Goal: Use online tool/utility: Utilize a website feature to perform a specific function

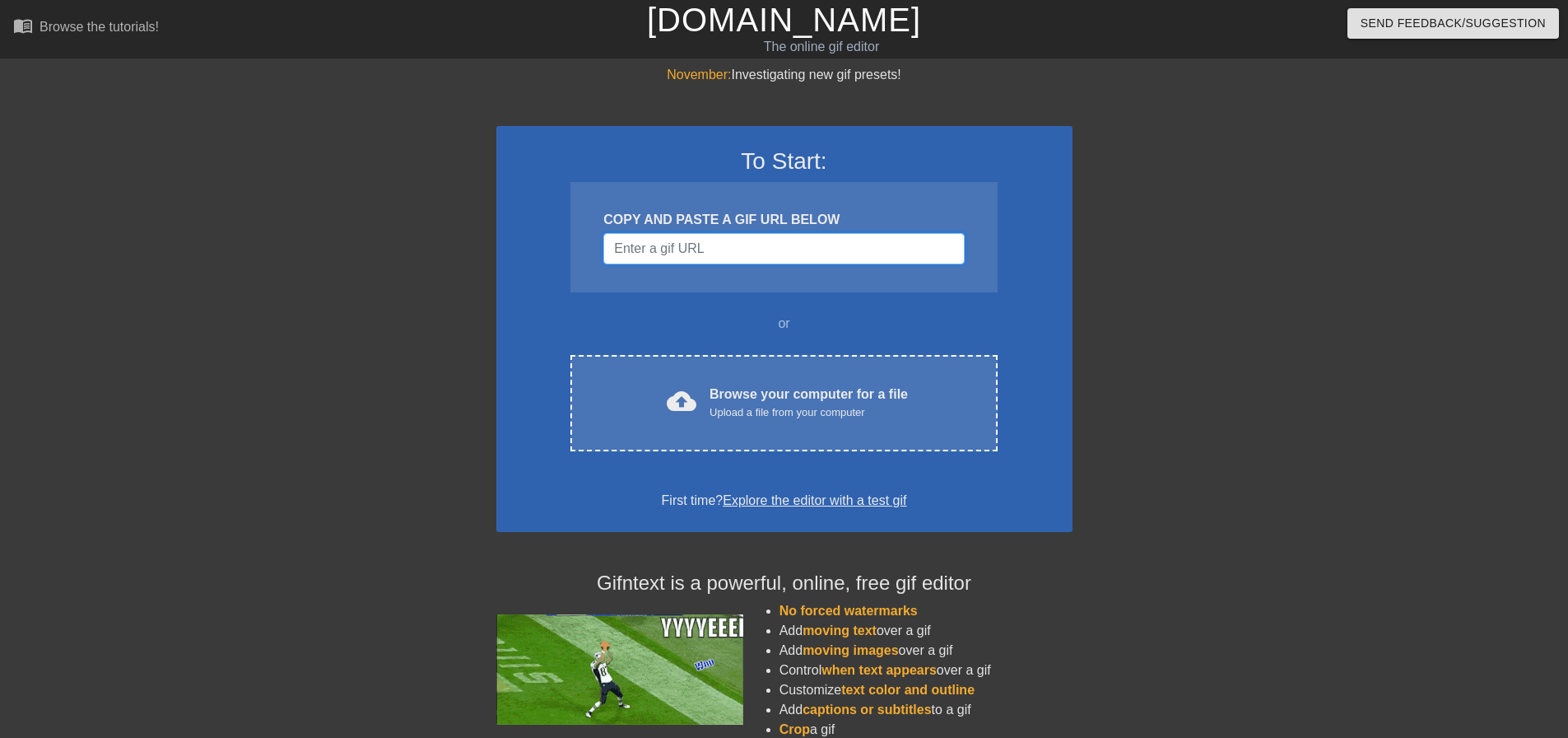
click at [665, 256] on input "Username" at bounding box center [783, 249] width 360 height 32
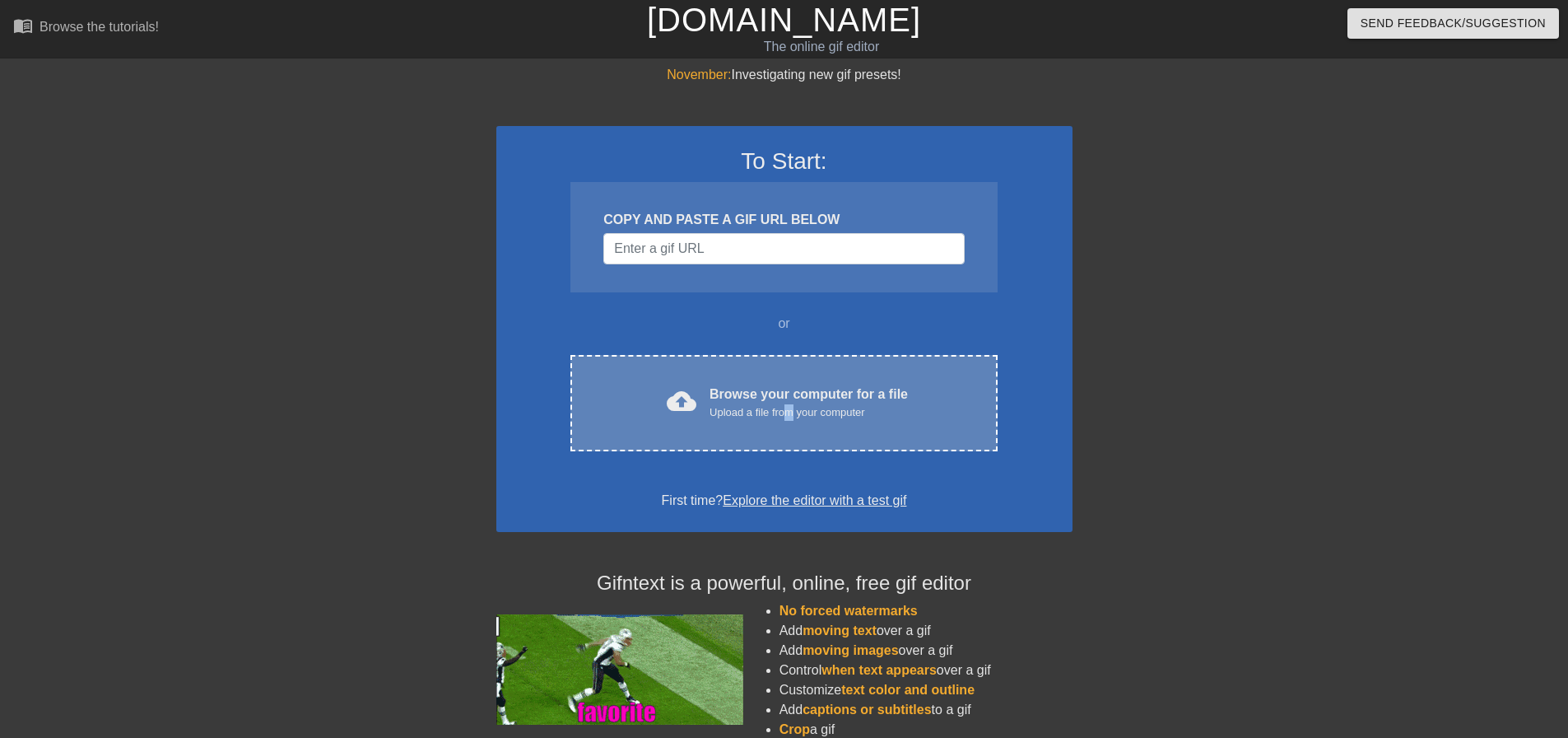
click at [781, 410] on div "Upload a file from your computer" at bounding box center [809, 413] width 199 height 17
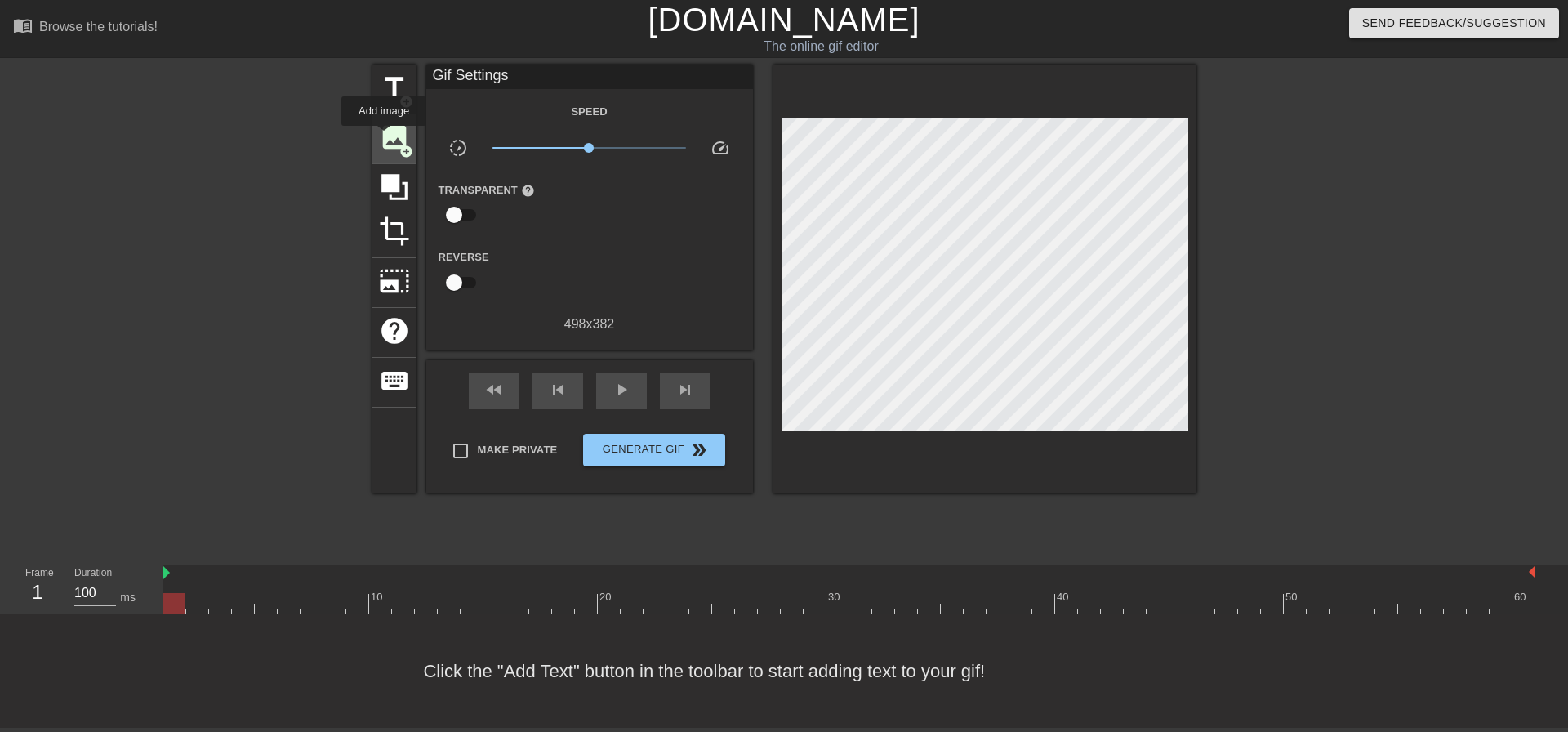
click at [383, 137] on span "image" at bounding box center [395, 137] width 31 height 31
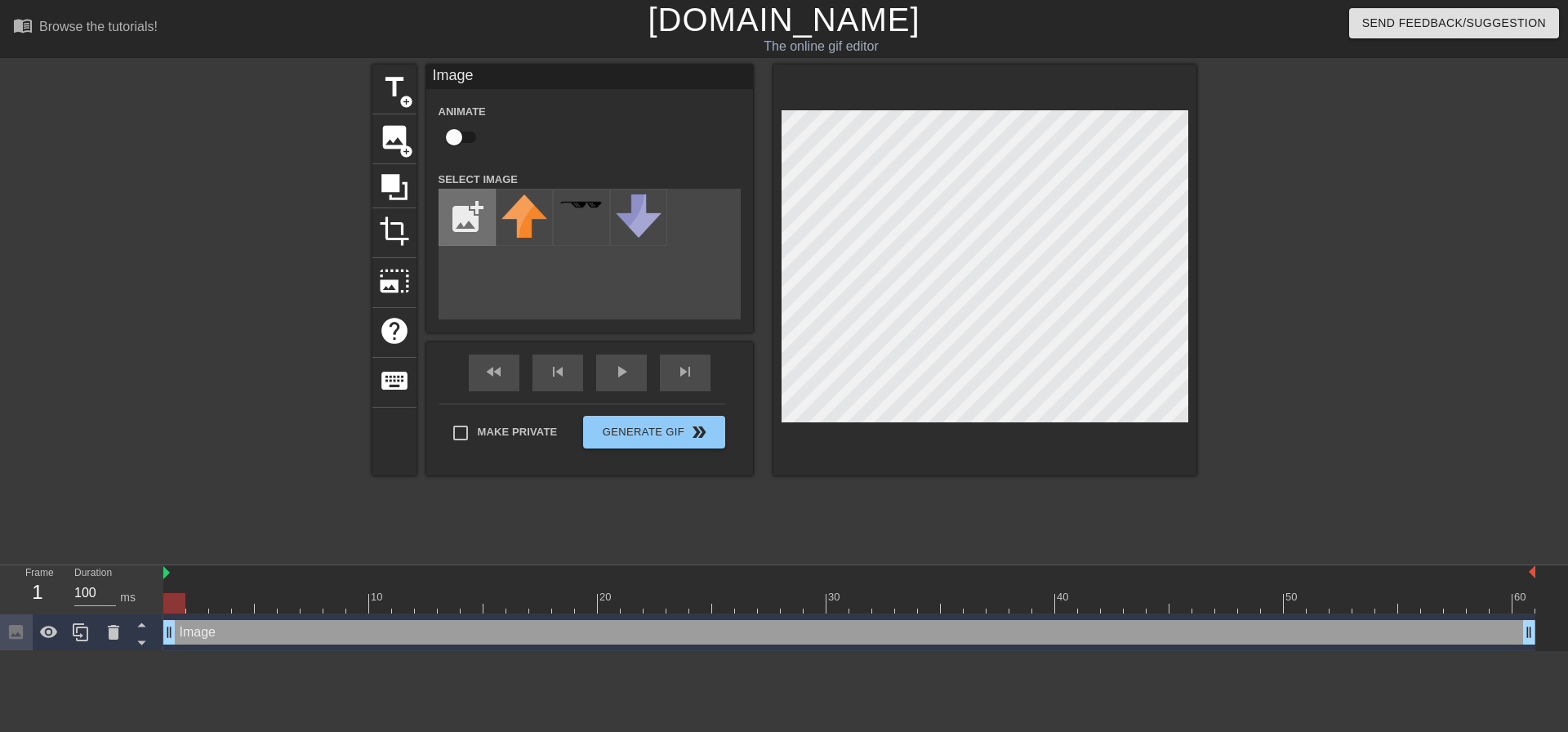
click at [460, 222] on input "file" at bounding box center [467, 218] width 55 height 55
type input "C:\fakepath\Screenshot [DATE] 113013.jpg"
click at [510, 216] on img at bounding box center [525, 212] width 46 height 36
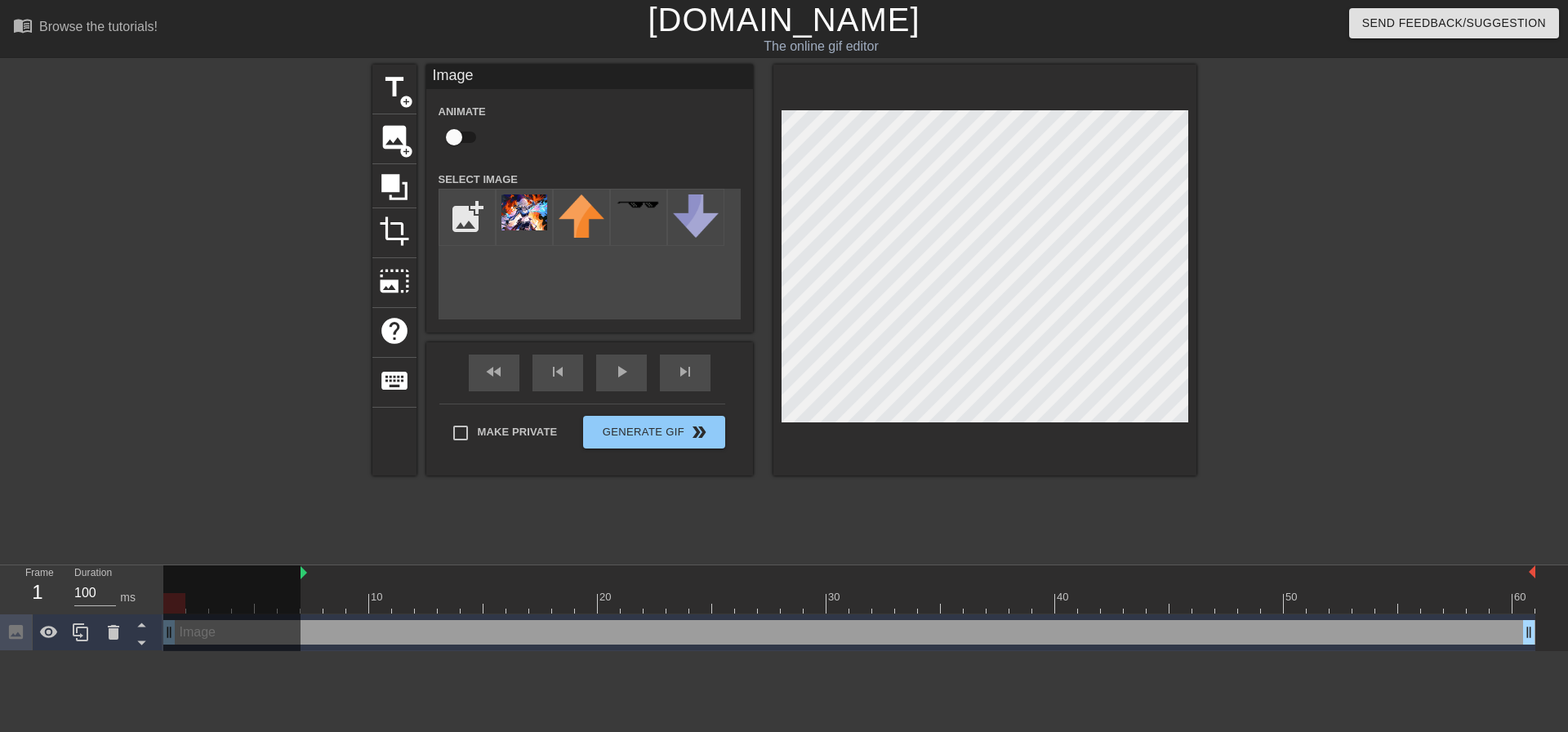
drag, startPoint x: 163, startPoint y: 491, endPoint x: 290, endPoint y: 491, distance: 127.0
click at [290, 565] on div "10 20 30 40 50 60" at bounding box center [849, 589] width 1373 height 48
click at [165, 565] on div at bounding box center [231, 609] width 137 height 89
click at [305, 566] on img at bounding box center [303, 573] width 6 height 13
drag, startPoint x: 298, startPoint y: 493, endPoint x: 477, endPoint y: 493, distance: 179.0
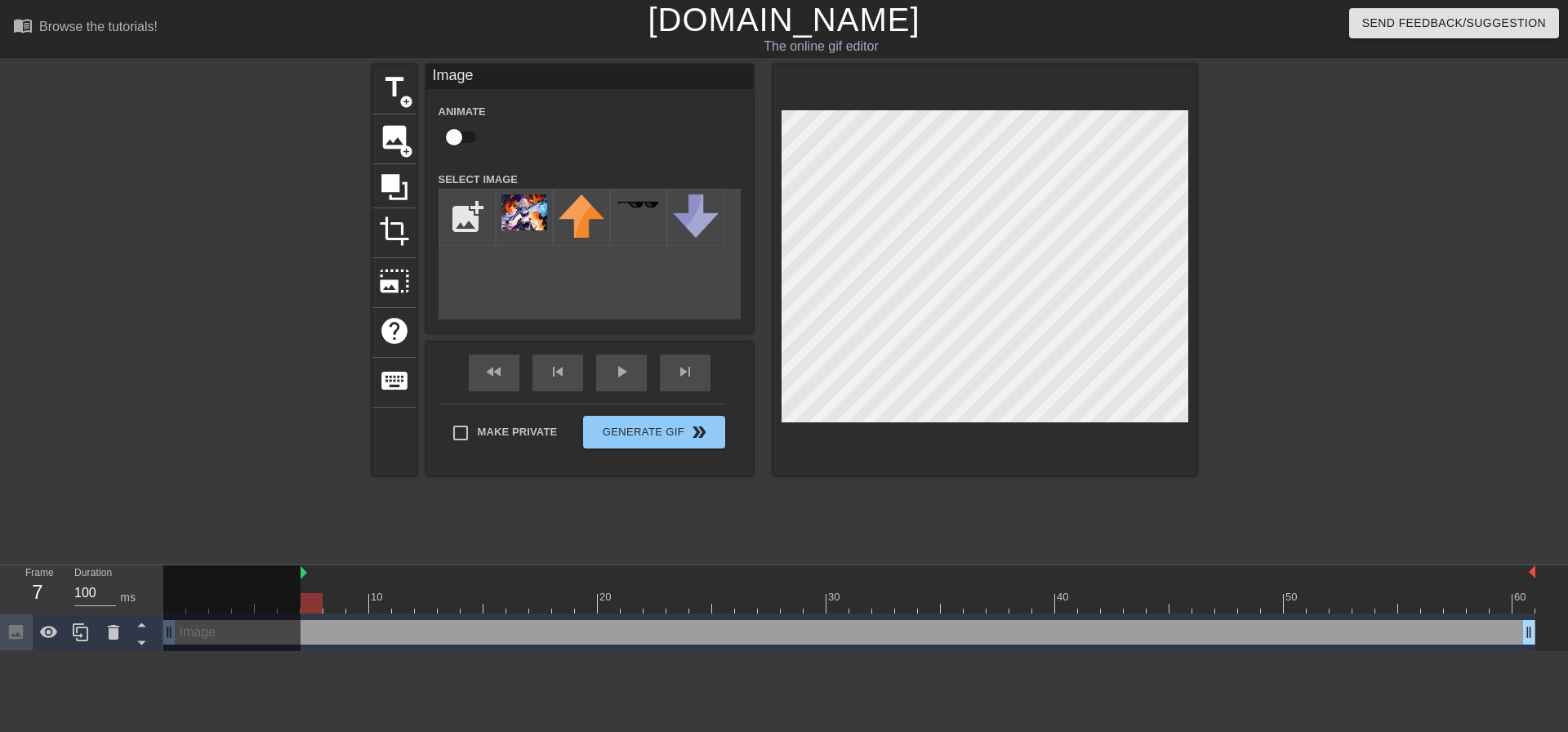
click at [477, 565] on div "10 20 30 40 50 60" at bounding box center [849, 589] width 1373 height 48
drag, startPoint x: 166, startPoint y: 551, endPoint x: 251, endPoint y: 513, distance: 93.1
click at [174, 565] on div at bounding box center [231, 609] width 137 height 89
drag, startPoint x: 301, startPoint y: 493, endPoint x: 132, endPoint y: 495, distance: 169.0
click at [139, 565] on div "Frame 7 Duration 100 ms 10 20 30 40 50 60 Image drag_handle drag_handle" at bounding box center [784, 608] width 1568 height 86
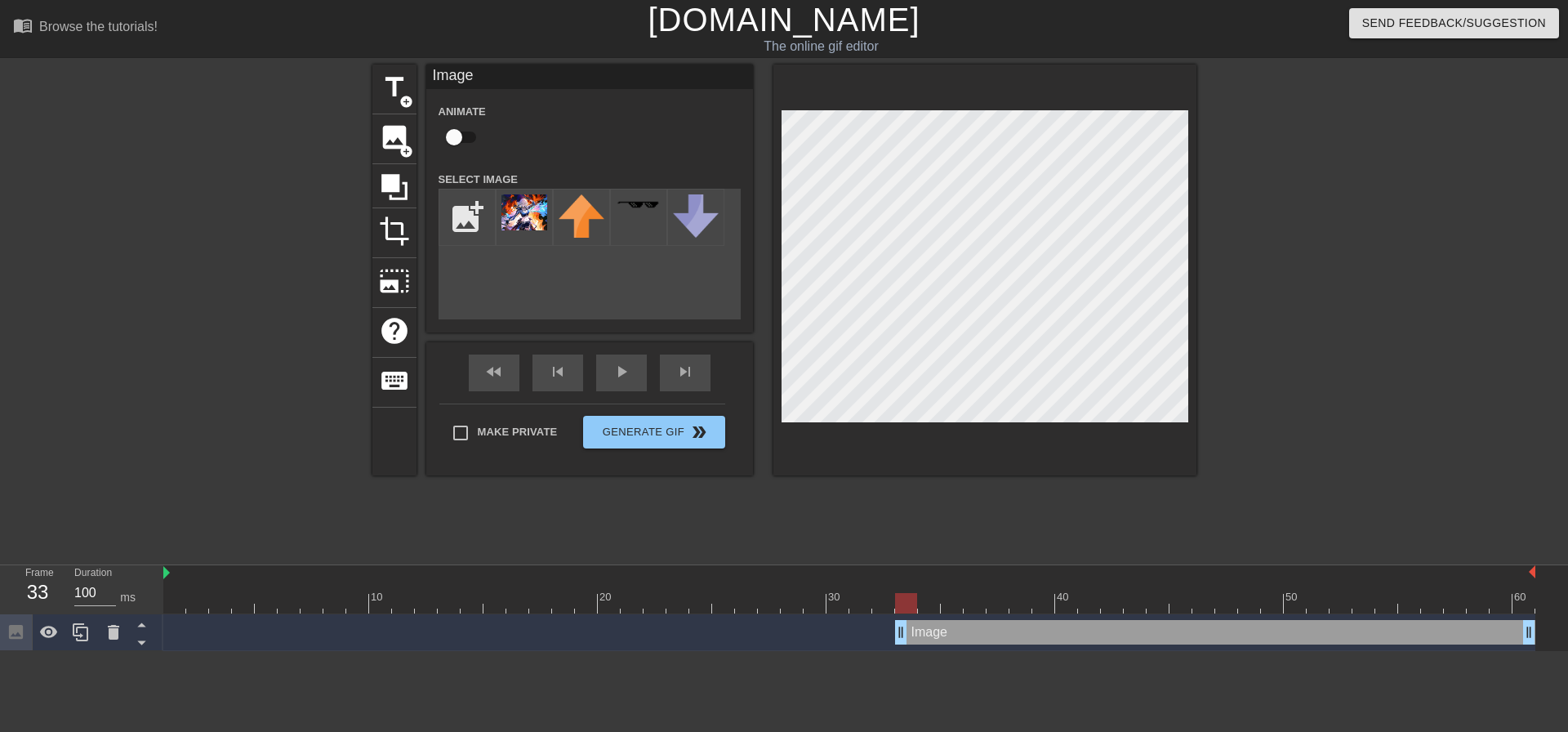
drag, startPoint x: 172, startPoint y: 553, endPoint x: 900, endPoint y: 576, distance: 728.4
click at [900, 576] on html "menu_book Browse the tutorials! [DOMAIN_NAME] The online gif editor Send Feedba…" at bounding box center [784, 325] width 1568 height 651
click at [1230, 328] on div "title add_circle image add_circle crop photo_size_select_large help keyboard Im…" at bounding box center [784, 310] width 1568 height 490
drag, startPoint x: 900, startPoint y: 550, endPoint x: 916, endPoint y: 550, distance: 16.0
click at [916, 620] on div "Image drag_handle drag_handle" at bounding box center [849, 632] width 1373 height 25
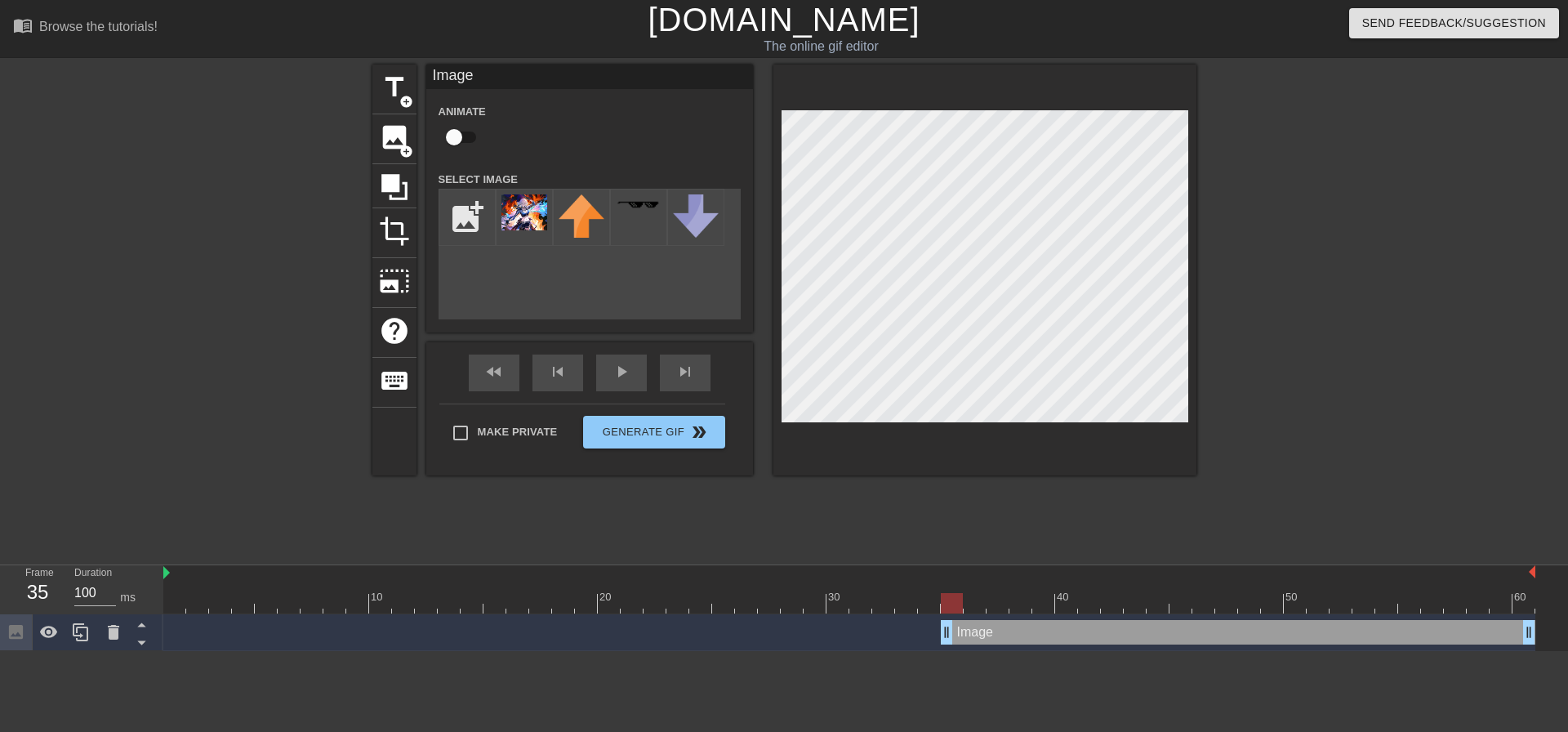
drag, startPoint x: 923, startPoint y: 552, endPoint x: 939, endPoint y: 554, distance: 16.1
click at [939, 620] on div "Image drag_handle drag_handle" at bounding box center [849, 632] width 1373 height 25
drag, startPoint x: 949, startPoint y: 549, endPoint x: 969, endPoint y: 550, distance: 20.0
drag, startPoint x: 970, startPoint y: 555, endPoint x: 984, endPoint y: 555, distance: 14.0
click at [984, 620] on div "Image drag_handle drag_handle" at bounding box center [849, 632] width 1373 height 25
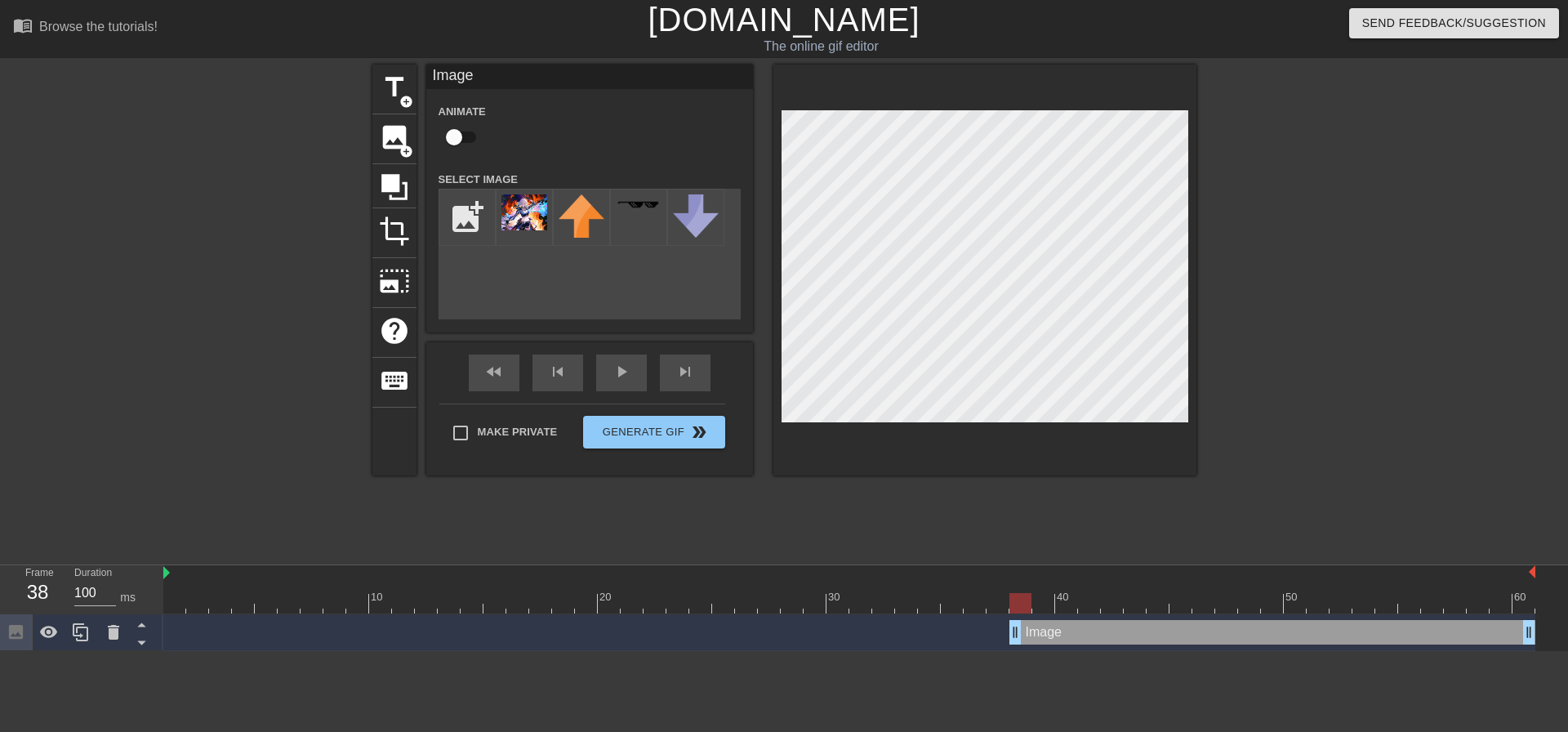
drag, startPoint x: 995, startPoint y: 548, endPoint x: 1010, endPoint y: 549, distance: 15.0
drag, startPoint x: 1014, startPoint y: 552, endPoint x: 809, endPoint y: 549, distance: 205.0
click at [1202, 339] on div "title add_circle image add_circle crop photo_size_select_large help keyboard Im…" at bounding box center [784, 310] width 1568 height 490
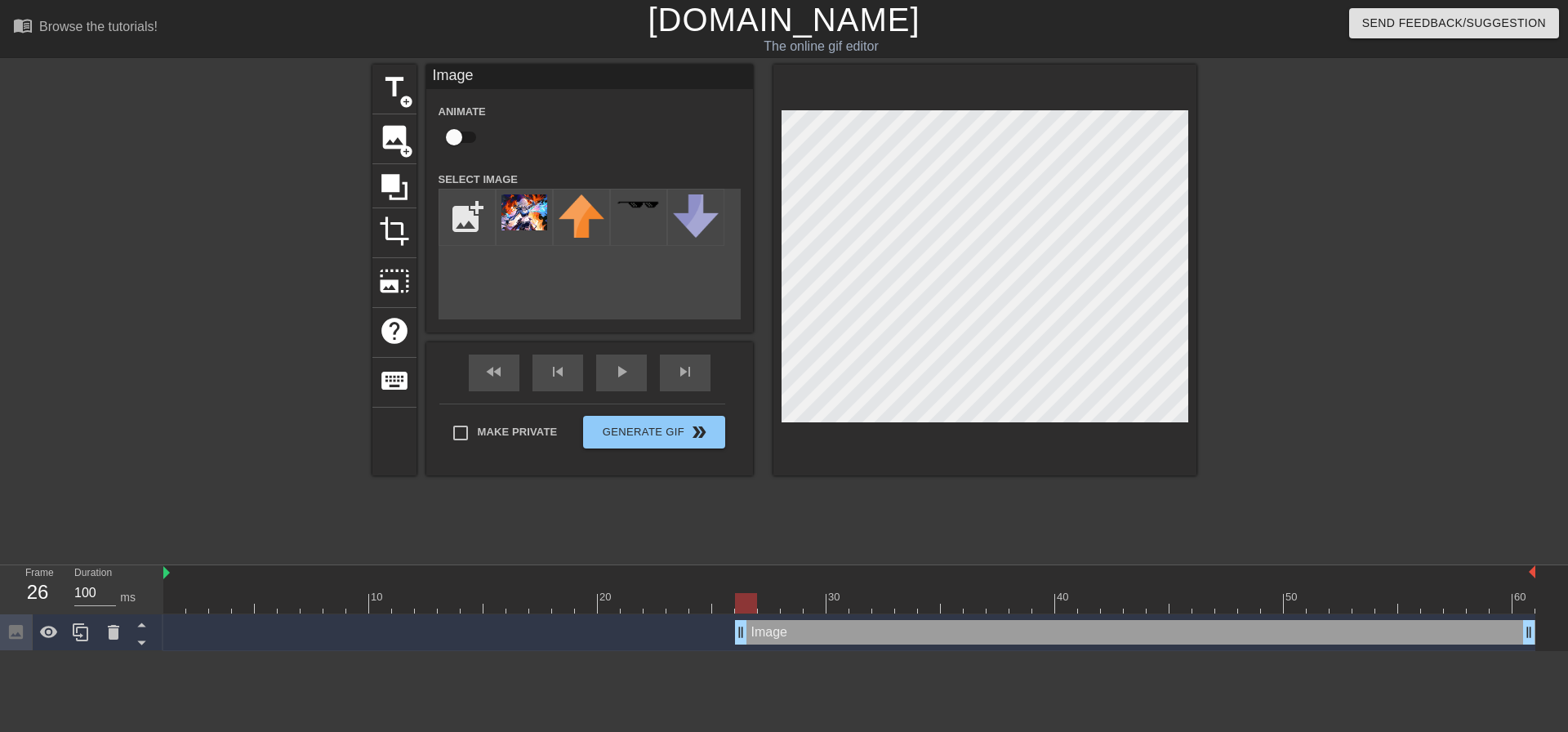
drag, startPoint x: 812, startPoint y: 555, endPoint x: 743, endPoint y: 554, distance: 69.0
drag, startPoint x: 738, startPoint y: 555, endPoint x: 793, endPoint y: 511, distance: 70.4
drag, startPoint x: 649, startPoint y: 554, endPoint x: 665, endPoint y: 554, distance: 16.0
click at [665, 620] on div "Image drag_handle drag_handle" at bounding box center [849, 632] width 1373 height 25
drag, startPoint x: 672, startPoint y: 549, endPoint x: 733, endPoint y: 549, distance: 61.0
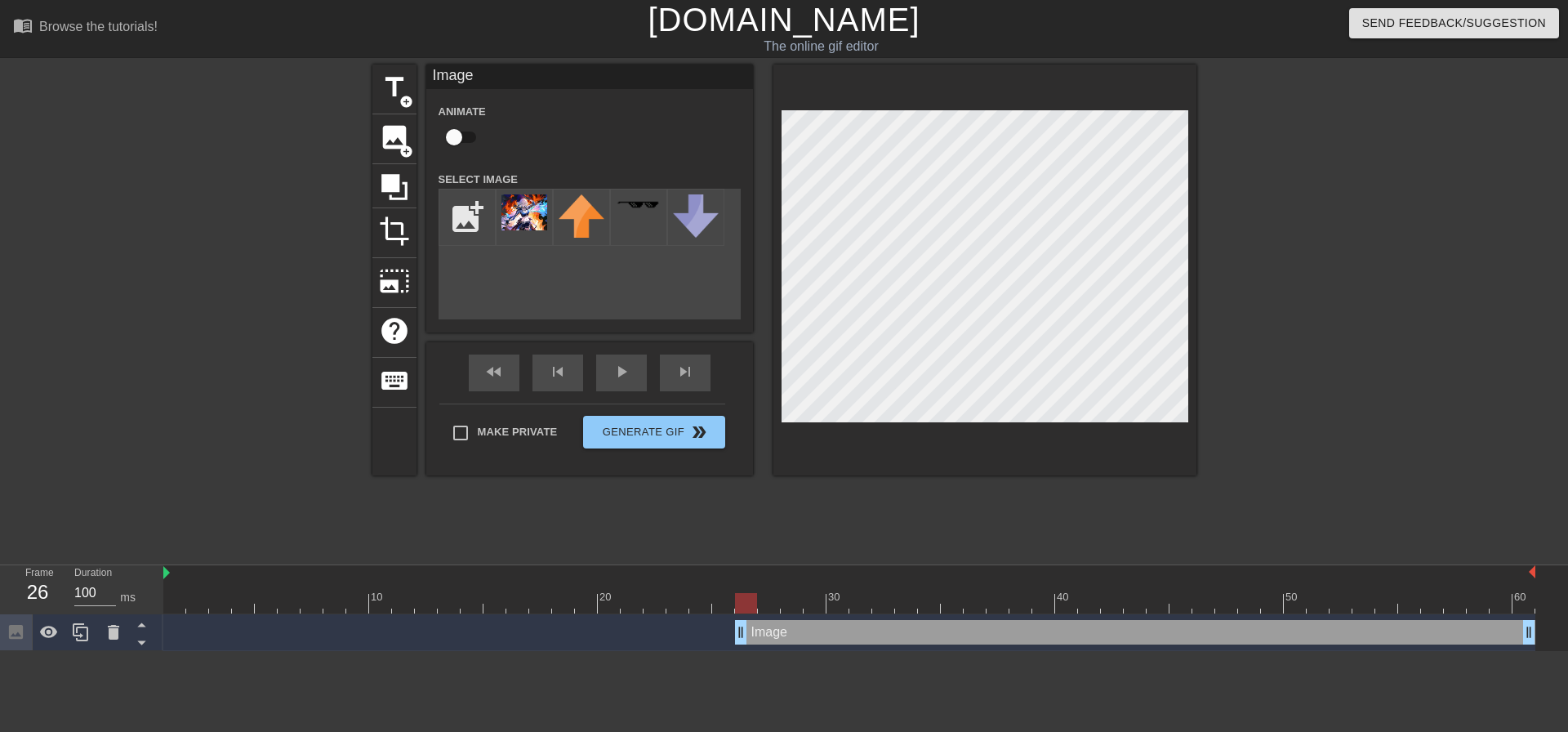
click at [733, 620] on div "Image drag_handle drag_handle" at bounding box center [849, 632] width 1373 height 25
click at [1235, 356] on div "title add_circle image add_circle crop photo_size_select_large help keyboard Im…" at bounding box center [784, 310] width 1568 height 490
click at [446, 140] on input "checkbox" at bounding box center [454, 137] width 93 height 31
checkbox input "true"
drag, startPoint x: 742, startPoint y: 561, endPoint x: 757, endPoint y: 561, distance: 15.0
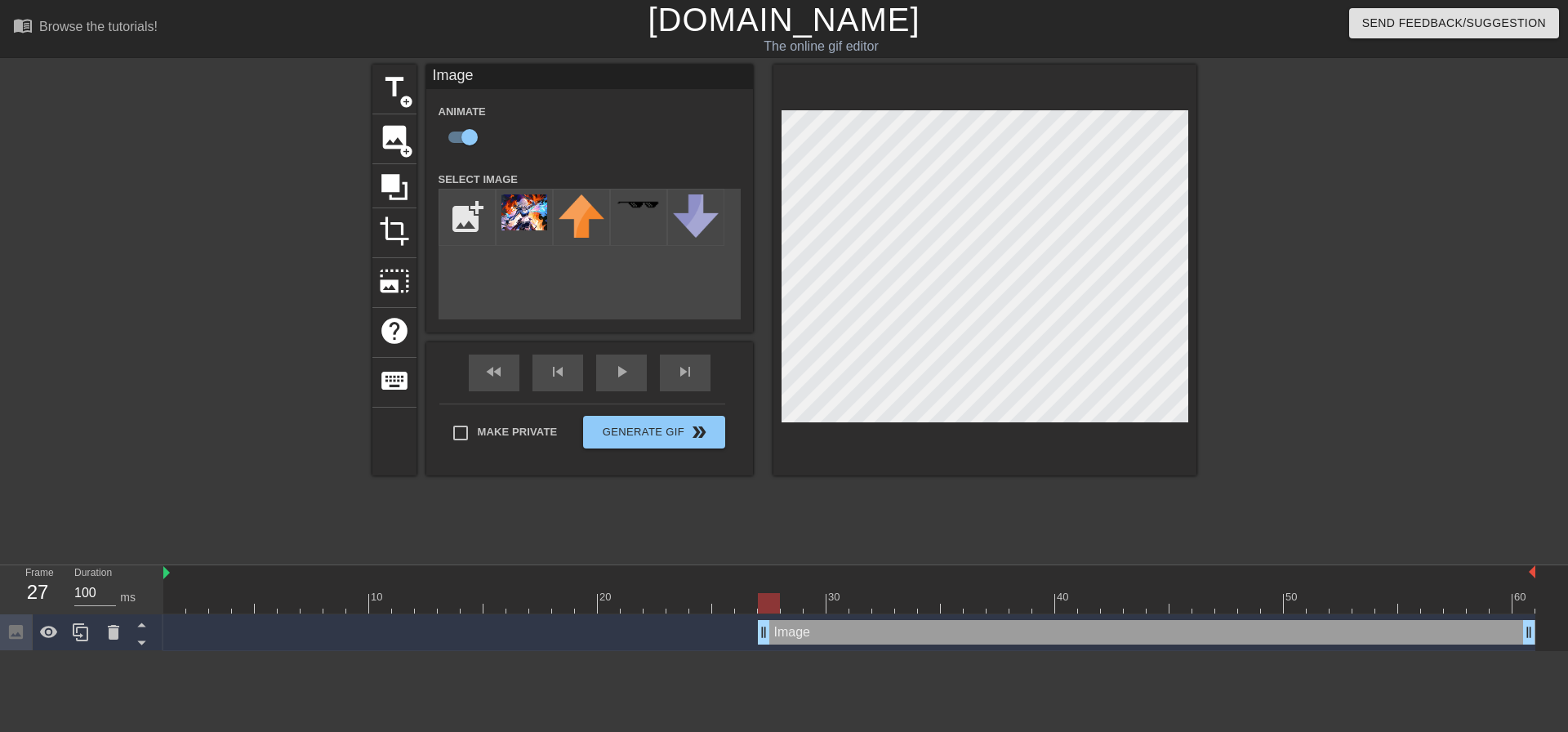
click at [757, 620] on div "Image drag_handle drag_handle" at bounding box center [849, 632] width 1373 height 25
drag, startPoint x: 763, startPoint y: 550, endPoint x: 784, endPoint y: 550, distance: 21.0
drag, startPoint x: 787, startPoint y: 552, endPoint x: 787, endPoint y: 562, distance: 10.0
drag, startPoint x: 785, startPoint y: 559, endPoint x: 803, endPoint y: 559, distance: 18.0
click at [803, 620] on div "Image drag_handle drag_handle" at bounding box center [849, 632] width 1373 height 25
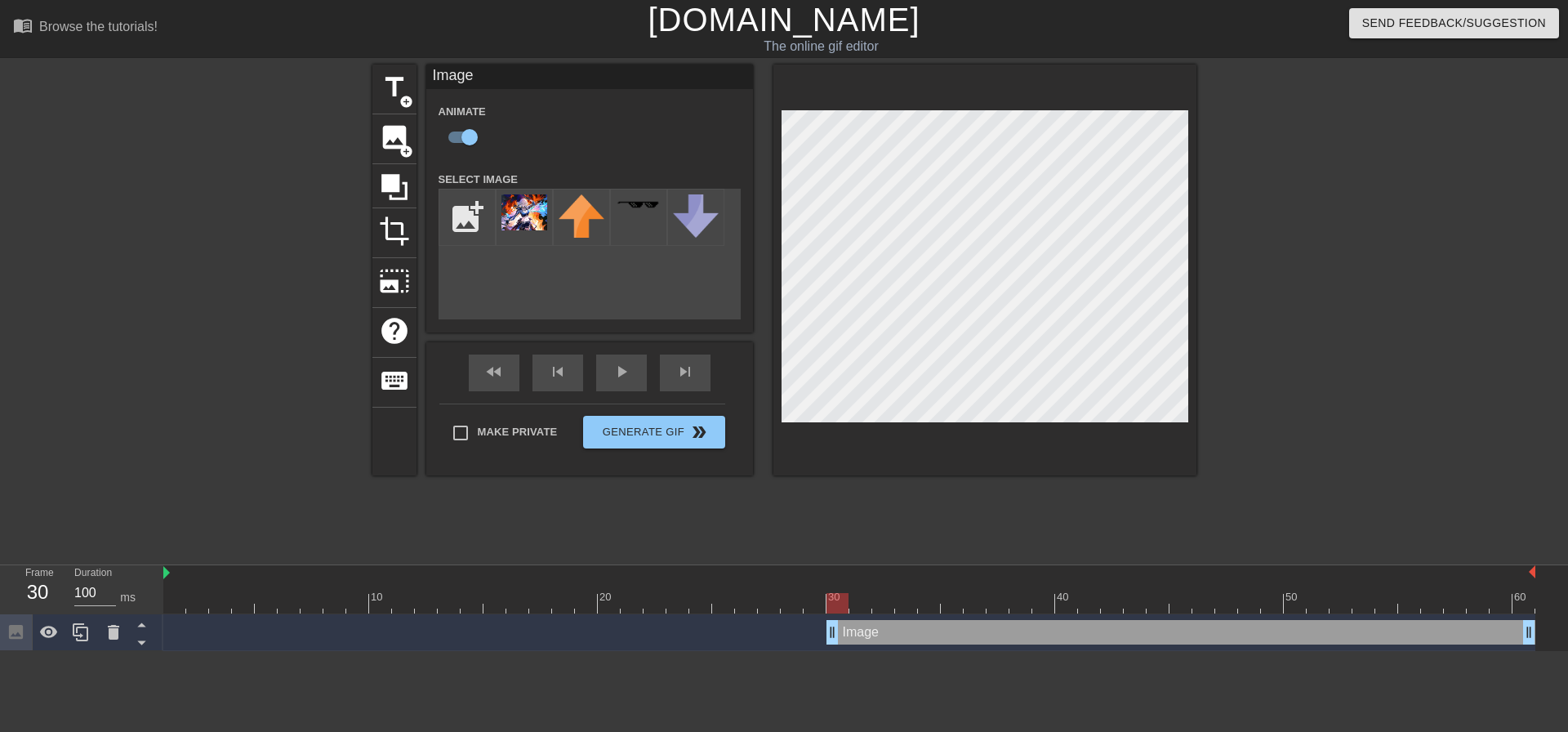
drag, startPoint x: 810, startPoint y: 554, endPoint x: 834, endPoint y: 553, distance: 24.0
drag, startPoint x: 830, startPoint y: 556, endPoint x: 857, endPoint y: 555, distance: 27.0
drag, startPoint x: 855, startPoint y: 553, endPoint x: 884, endPoint y: 546, distance: 29.8
drag, startPoint x: 878, startPoint y: 551, endPoint x: 892, endPoint y: 549, distance: 14.1
click at [892, 620] on div "Image drag_handle drag_handle" at bounding box center [849, 632] width 1373 height 25
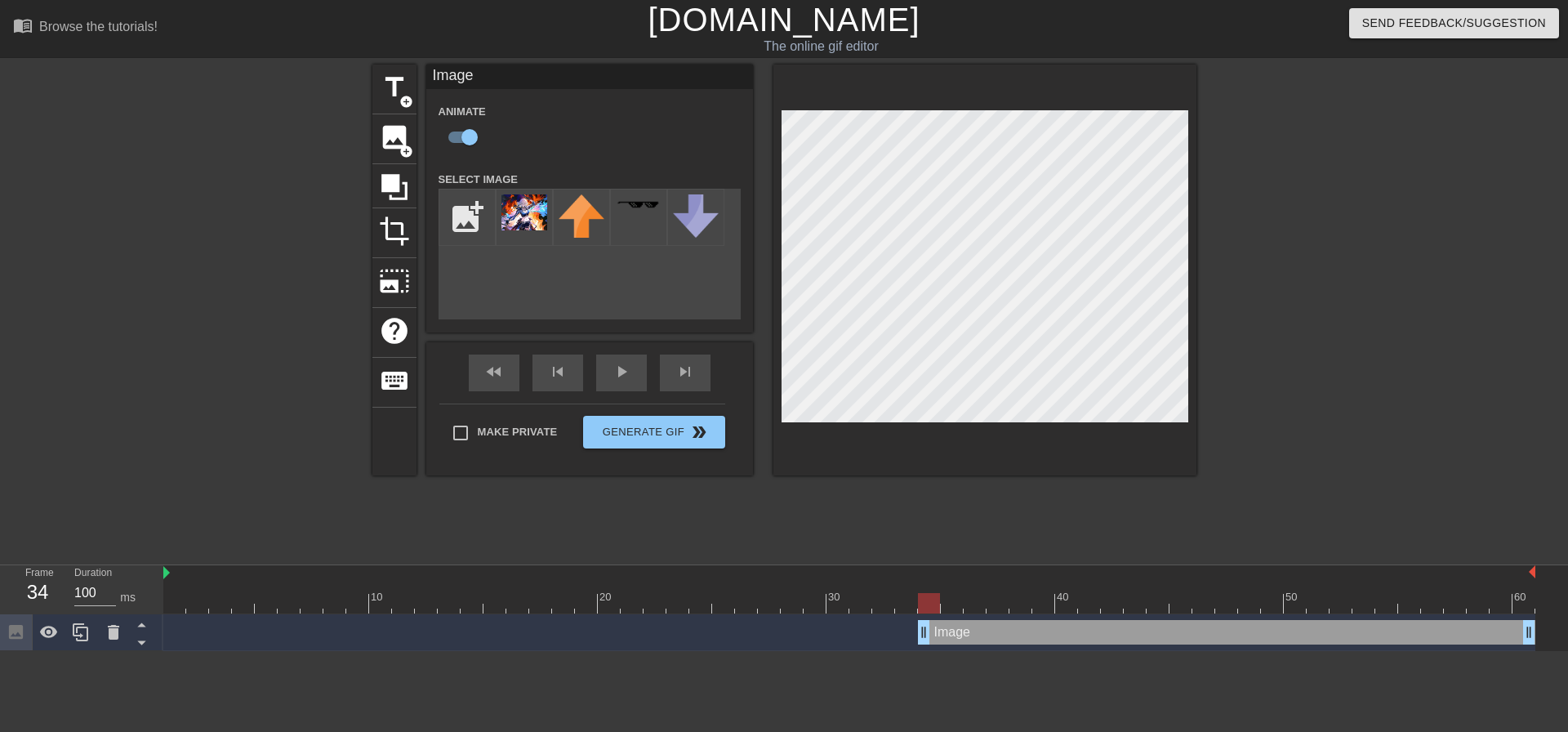
drag, startPoint x: 902, startPoint y: 556, endPoint x: 934, endPoint y: 557, distance: 32.0
drag, startPoint x: 926, startPoint y: 552, endPoint x: 948, endPoint y: 553, distance: 22.0
drag, startPoint x: 944, startPoint y: 557, endPoint x: 962, endPoint y: 557, distance: 18.0
click at [962, 620] on div "Image drag_handle drag_handle" at bounding box center [849, 632] width 1373 height 25
drag, startPoint x: 968, startPoint y: 556, endPoint x: 990, endPoint y: 557, distance: 22.0
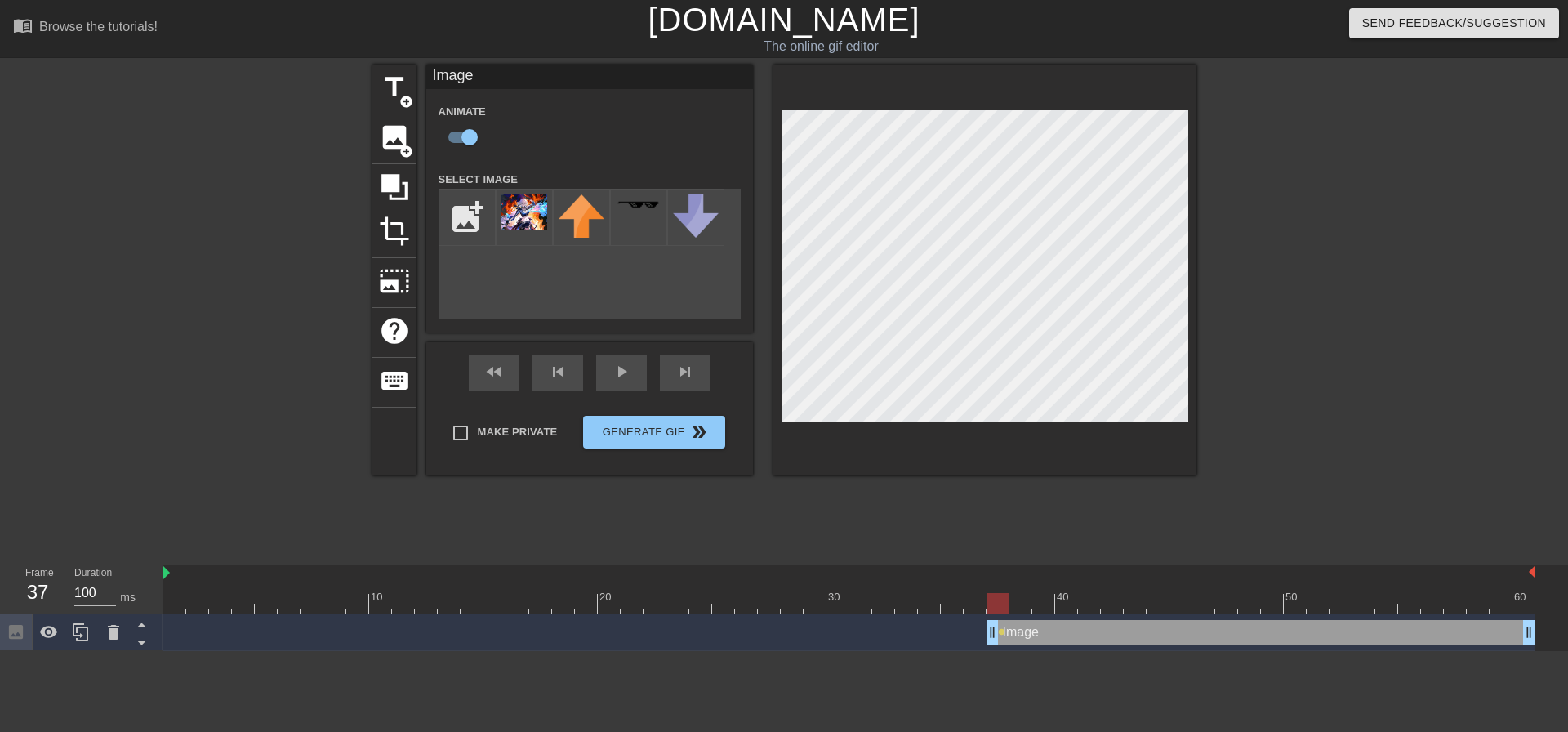
drag, startPoint x: 992, startPoint y: 554, endPoint x: 1015, endPoint y: 556, distance: 23.1
drag, startPoint x: 1013, startPoint y: 555, endPoint x: 1027, endPoint y: 550, distance: 14.9
click at [1027, 620] on div "Image drag_handle drag_handle" at bounding box center [849, 632] width 1373 height 25
drag, startPoint x: 1032, startPoint y: 561, endPoint x: 1050, endPoint y: 561, distance: 18.0
click at [1050, 620] on div "Image drag_handle drag_handle lens" at bounding box center [849, 632] width 1373 height 25
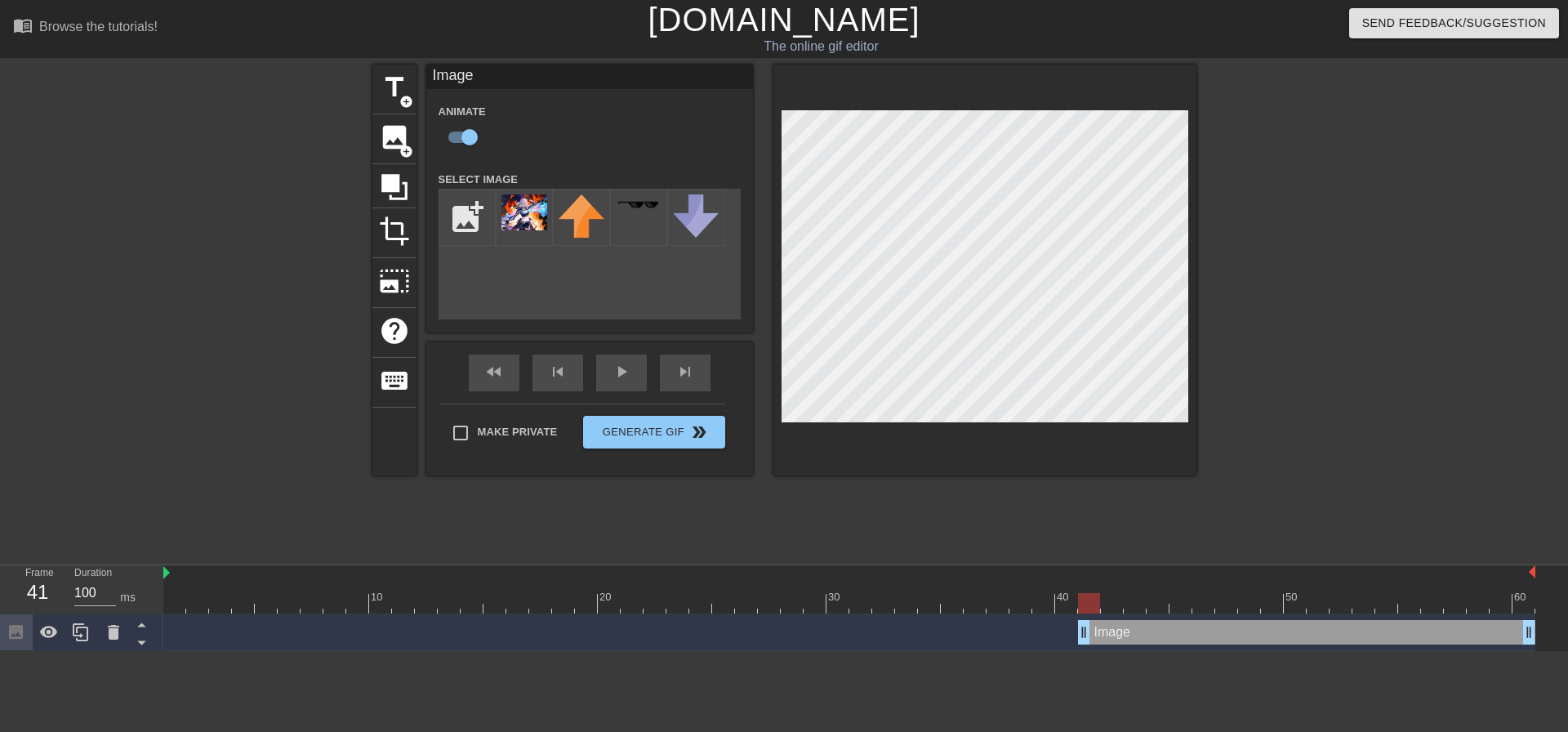
drag, startPoint x: 1059, startPoint y: 549, endPoint x: 1076, endPoint y: 550, distance: 17.0
click at [1076, 620] on div "Image drag_handle drag_handle" at bounding box center [849, 632] width 1373 height 25
drag, startPoint x: 1079, startPoint y: 552, endPoint x: 1098, endPoint y: 552, distance: 19.0
click at [1098, 620] on div "Image drag_handle drag_handle" at bounding box center [849, 632] width 1373 height 25
drag, startPoint x: 1104, startPoint y: 552, endPoint x: 1120, endPoint y: 552, distance: 16.0
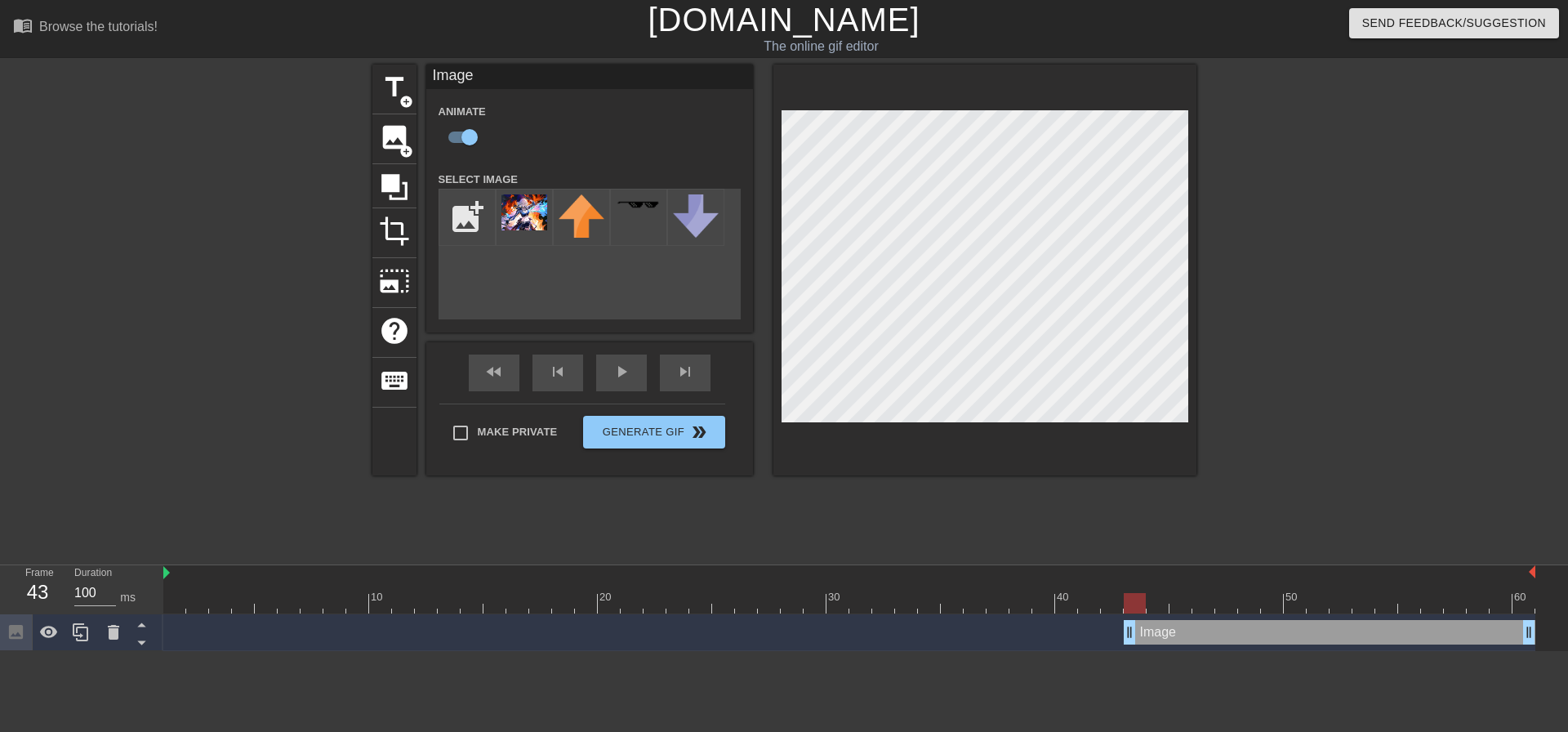
click at [1120, 620] on div "Image drag_handle drag_handle" at bounding box center [849, 632] width 1373 height 25
click at [610, 376] on div "play_arrow" at bounding box center [621, 373] width 51 height 37
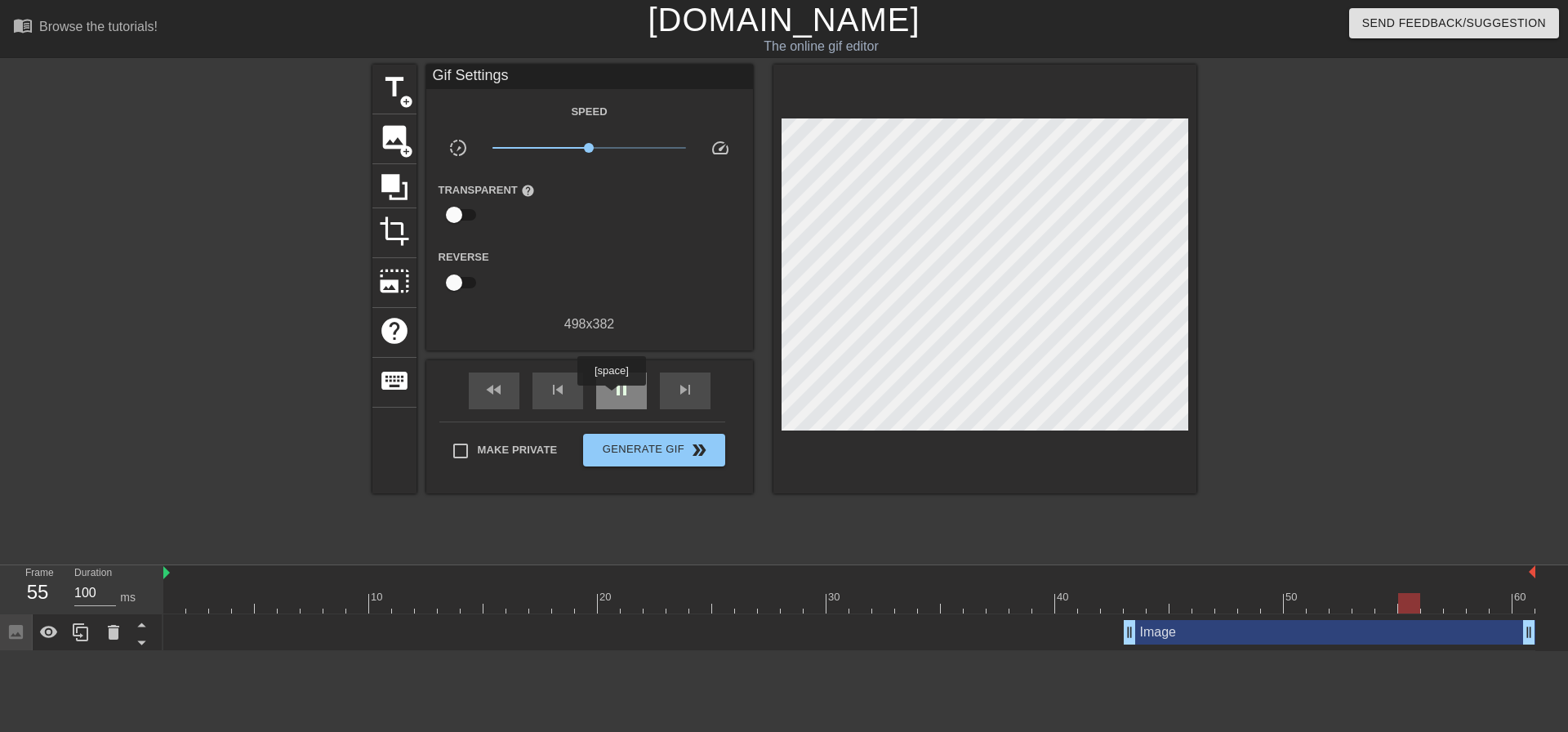
click at [612, 397] on span "pause" at bounding box center [621, 389] width 19 height 19
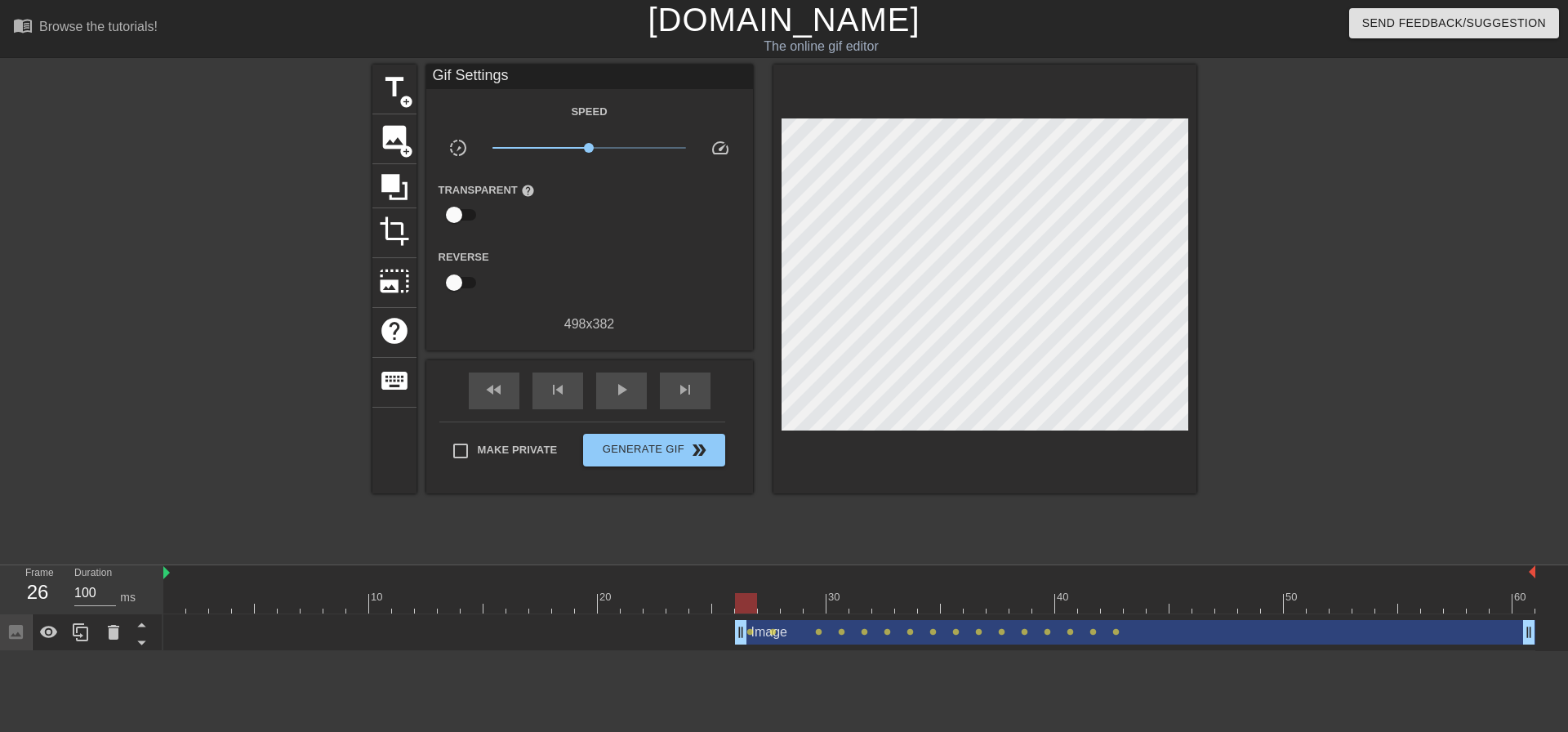
drag, startPoint x: 1132, startPoint y: 570, endPoint x: 751, endPoint y: 574, distance: 381.0
click at [749, 593] on div at bounding box center [746, 603] width 22 height 20
click at [247, 636] on html "menu_book Browse the tutorials! [DOMAIN_NAME] The online gif editor Send Feedba…" at bounding box center [784, 325] width 1568 height 651
click at [1138, 593] on div at bounding box center [849, 603] width 1373 height 20
drag, startPoint x: 1134, startPoint y: 545, endPoint x: 1122, endPoint y: 547, distance: 12.2
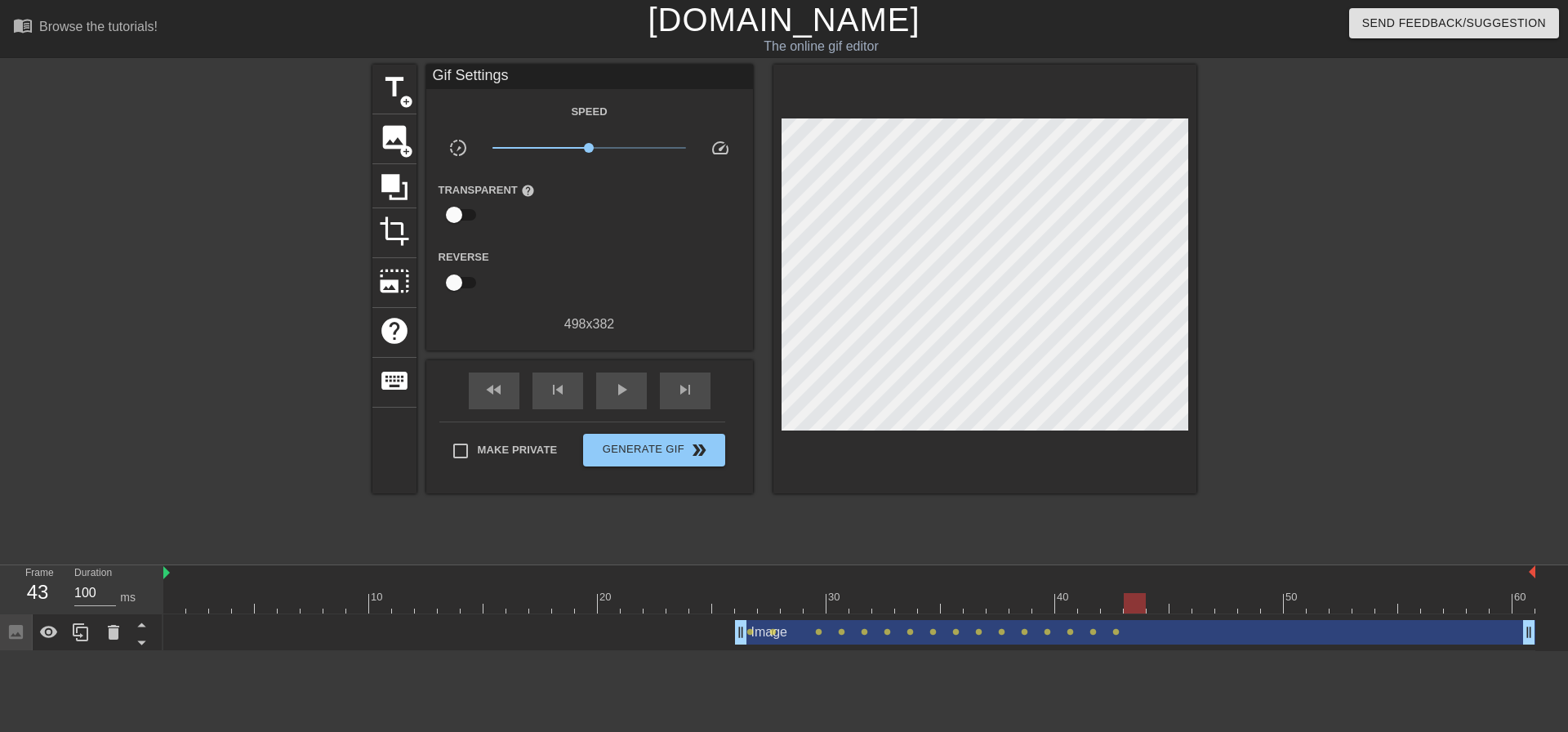
click at [1122, 593] on div at bounding box center [849, 603] width 1373 height 20
drag, startPoint x: 1097, startPoint y: 541, endPoint x: 1124, endPoint y: 543, distance: 27.1
click at [1124, 593] on div at bounding box center [1135, 603] width 22 height 20
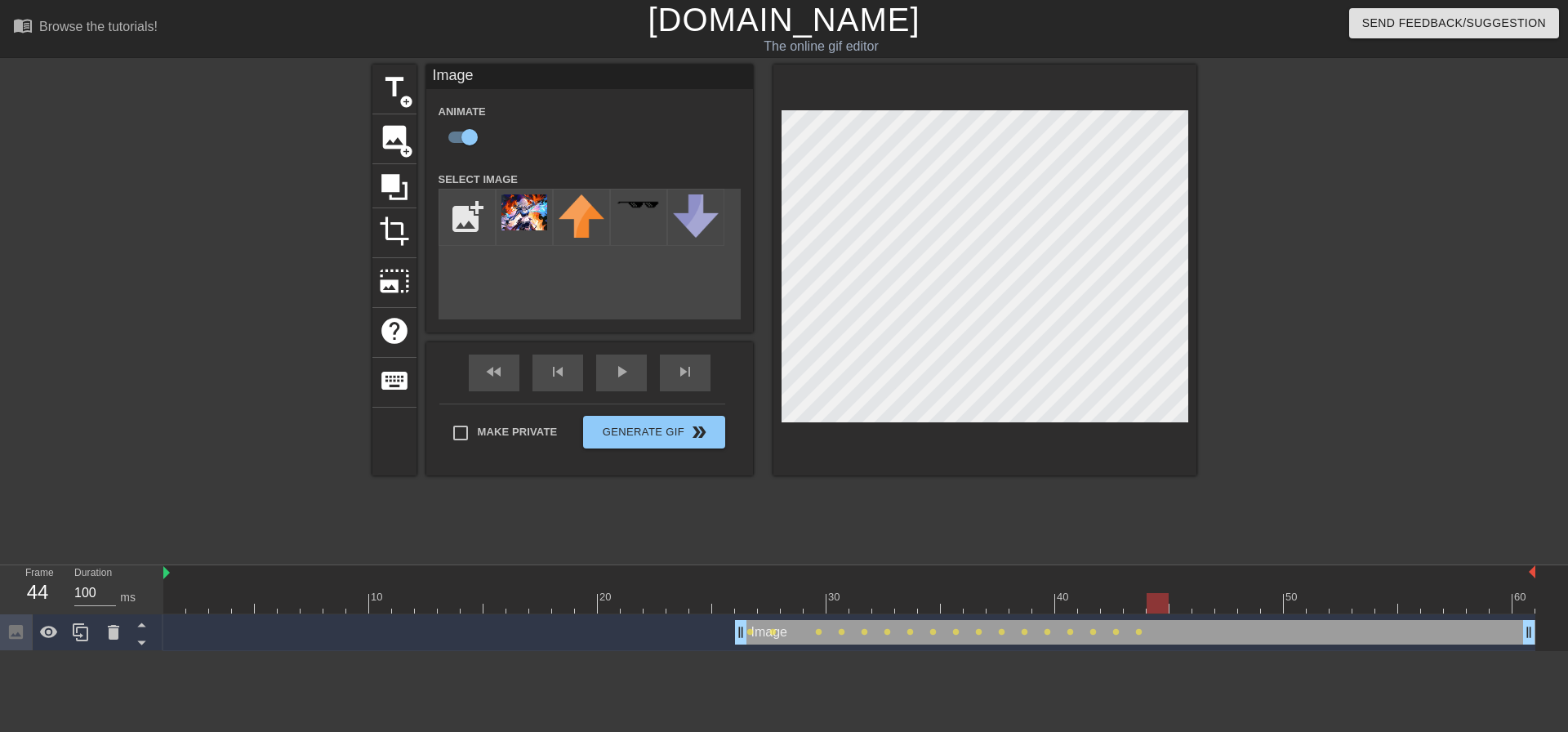
drag, startPoint x: 1137, startPoint y: 525, endPoint x: 1149, endPoint y: 525, distance: 12.0
click at [1149, 593] on div at bounding box center [1158, 603] width 22 height 20
drag, startPoint x: 1162, startPoint y: 525, endPoint x: 1174, endPoint y: 526, distance: 12.0
click at [1174, 593] on div at bounding box center [1181, 603] width 22 height 20
drag, startPoint x: 1185, startPoint y: 520, endPoint x: 1199, endPoint y: 521, distance: 14.0
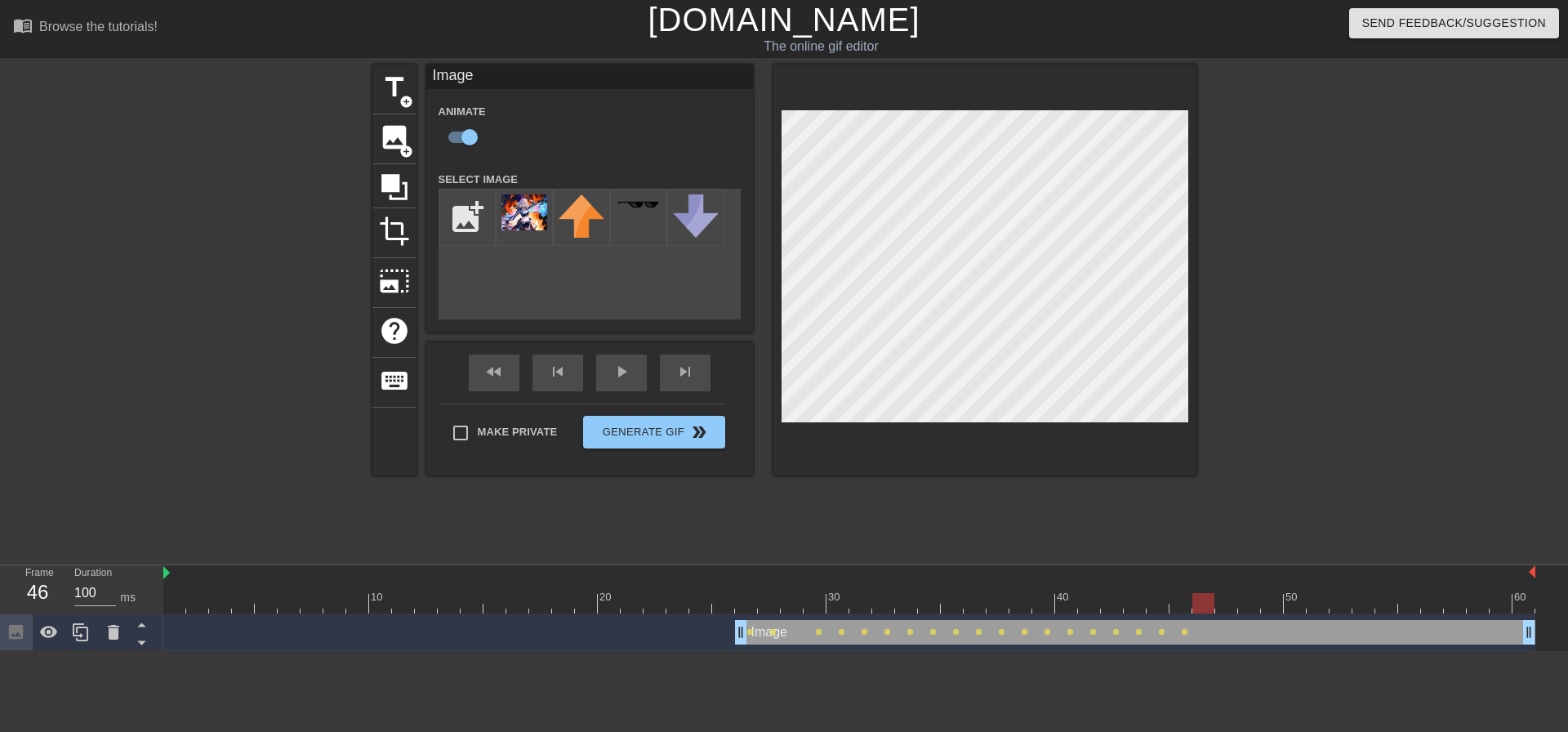
click at [1199, 593] on div at bounding box center [1204, 603] width 22 height 20
drag, startPoint x: 1203, startPoint y: 524, endPoint x: 1223, endPoint y: 525, distance: 20.0
click at [1223, 593] on div at bounding box center [1226, 603] width 22 height 20
drag, startPoint x: 1226, startPoint y: 522, endPoint x: 1250, endPoint y: 522, distance: 24.0
click at [1250, 593] on div at bounding box center [1249, 603] width 22 height 20
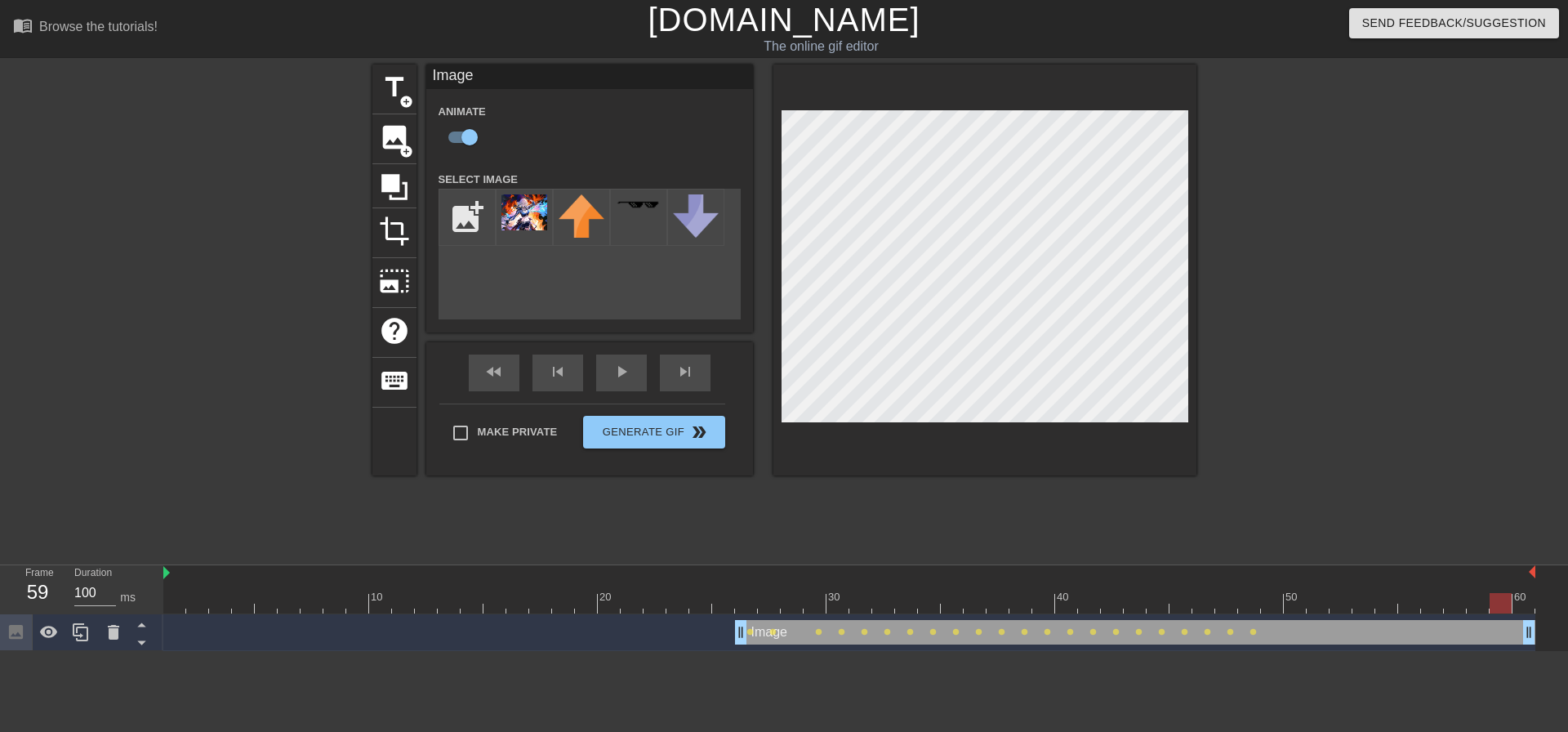
drag, startPoint x: 1250, startPoint y: 526, endPoint x: 1508, endPoint y: 532, distance: 258.1
click at [1508, 593] on div at bounding box center [1501, 603] width 22 height 20
drag, startPoint x: 1509, startPoint y: 525, endPoint x: 1519, endPoint y: 525, distance: 10.0
click at [1519, 593] on div at bounding box center [1524, 603] width 22 height 20
click at [620, 378] on span "play_arrow" at bounding box center [621, 372] width 19 height 19
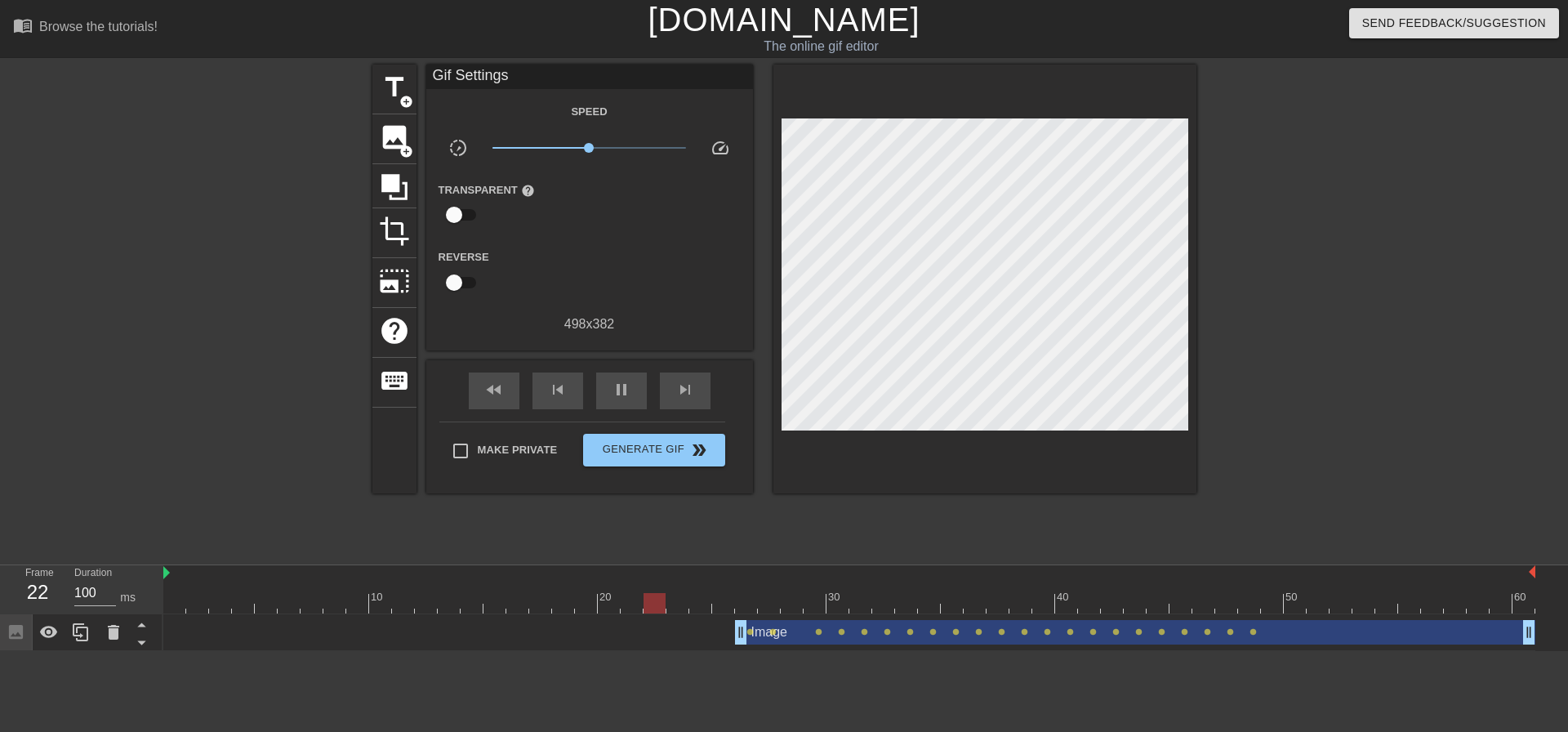
click at [661, 466] on div "Make Private Generate Gif double_arrow" at bounding box center [583, 454] width 286 height 65
click at [663, 455] on span "Generate Gif double_arrow" at bounding box center [654, 450] width 128 height 19
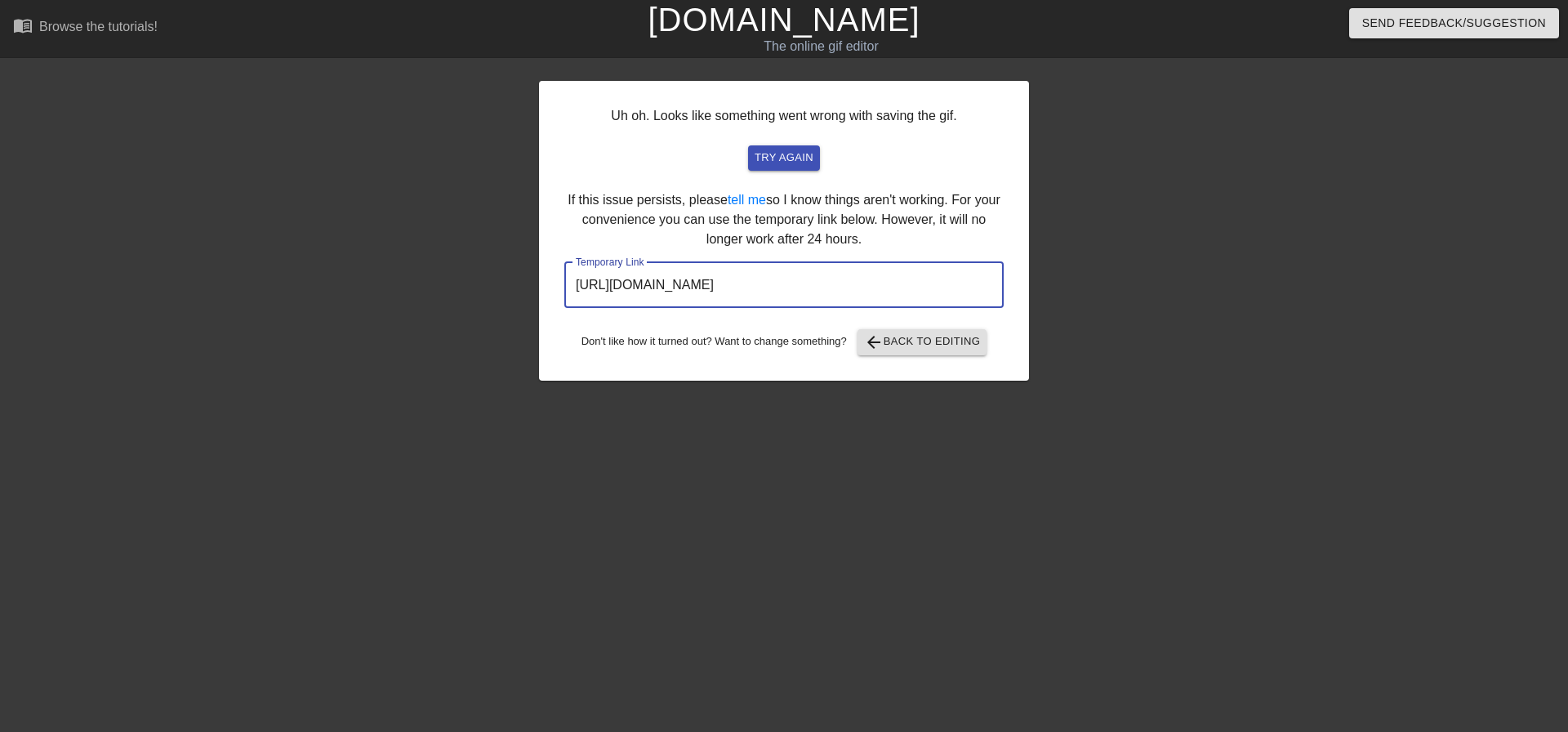
drag, startPoint x: 563, startPoint y: 286, endPoint x: 1043, endPoint y: 287, distance: 480.0
click at [1044, 287] on div "Uh oh. Looks like something went wrong with saving the gif. try again If this i…" at bounding box center [784, 310] width 1568 height 490
